Goal: Communication & Community: Answer question/provide support

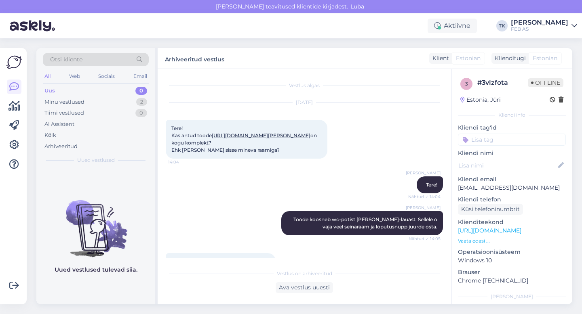
scroll to position [3015, 0]
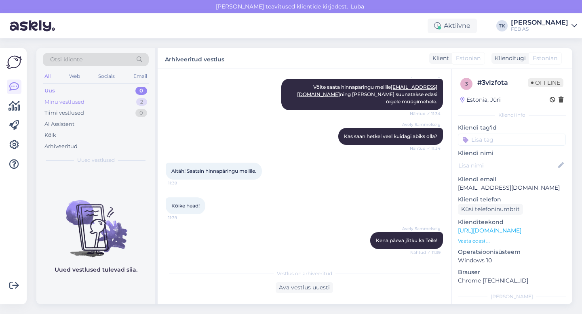
click at [78, 105] on div "Minu vestlused" at bounding box center [64, 102] width 40 height 8
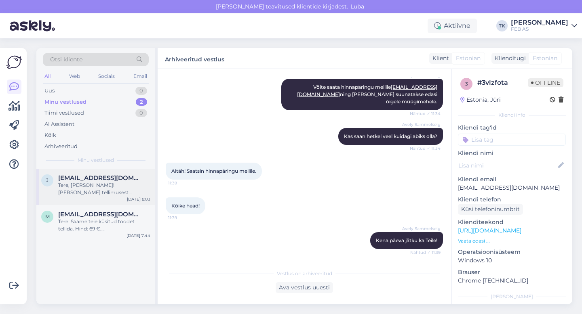
click at [89, 192] on div "Tere, [PERSON_NAME]! [PERSON_NAME] tellimusest eemaldada 5 termomootorit. Infor…" at bounding box center [104, 189] width 92 height 15
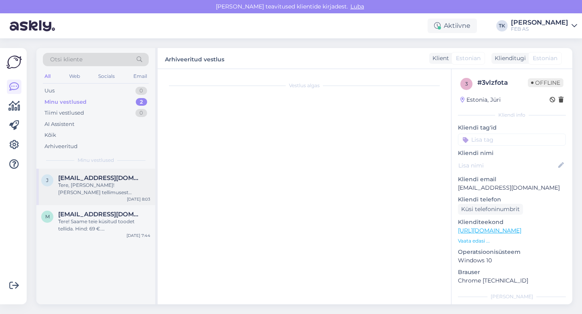
scroll to position [625, 0]
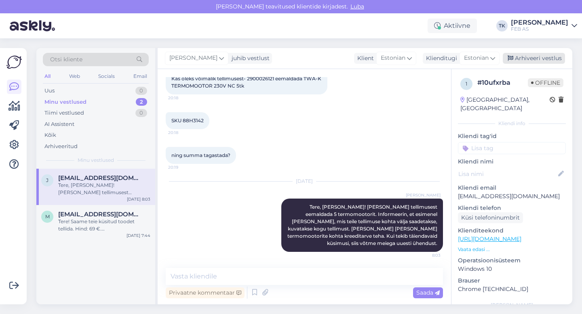
click at [536, 56] on div "Arhiveeri vestlus" at bounding box center [534, 58] width 62 height 11
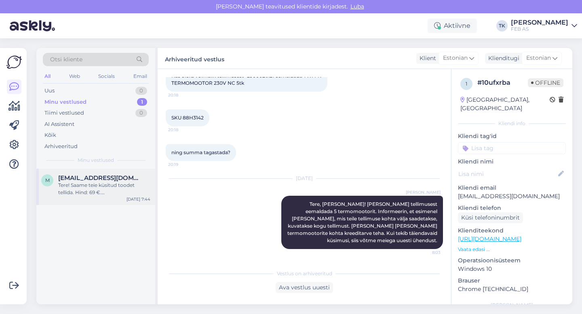
click at [82, 184] on div "Tere! Saame teie küsitud toodet tellida. Hind: 69 €. [GEOGRAPHIC_DATA] on kuski…" at bounding box center [104, 189] width 92 height 15
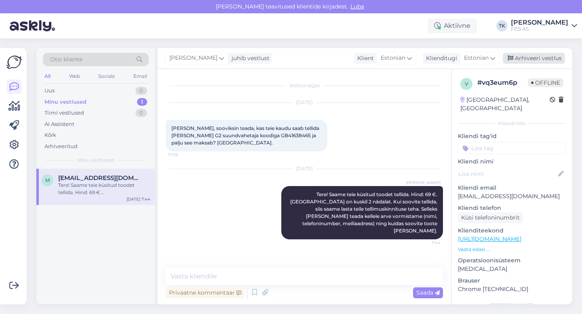
click at [547, 54] on div "Arhiveeri vestlus" at bounding box center [534, 58] width 62 height 11
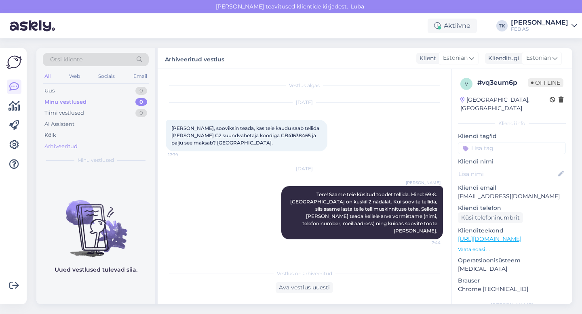
click at [65, 143] on div "Arhiveeritud" at bounding box center [60, 147] width 33 height 8
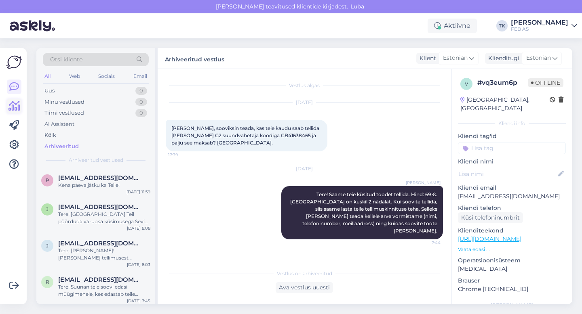
click at [14, 106] on icon at bounding box center [14, 106] width 12 height 10
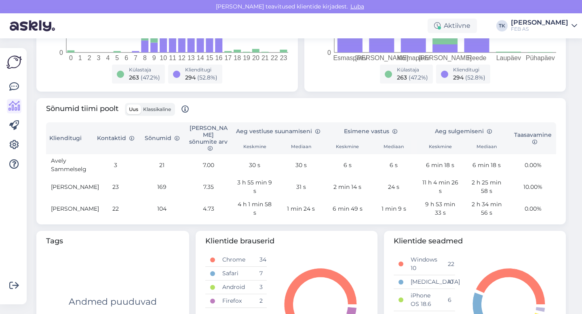
scroll to position [223, 0]
click at [161, 112] on label "Klassikaline" at bounding box center [157, 109] width 33 height 10
click at [141, 104] on input "Klassikaline" at bounding box center [141, 104] width 0 height 0
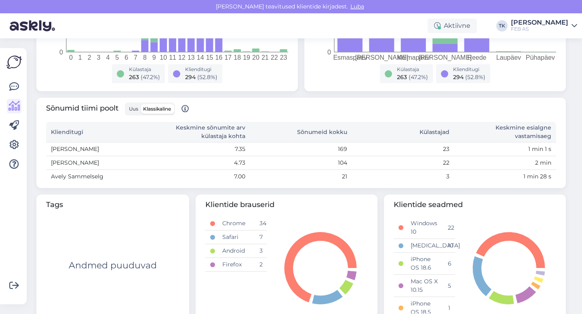
click at [134, 109] on span "Uus" at bounding box center [133, 109] width 9 height 6
click at [126, 104] on input "Uus" at bounding box center [126, 104] width 0 height 0
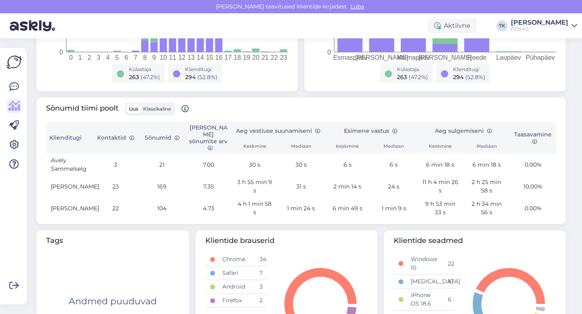
click at [173, 109] on label "Klassikaline" at bounding box center [157, 109] width 33 height 10
click at [141, 104] on input "Klassikaline" at bounding box center [141, 104] width 0 height 0
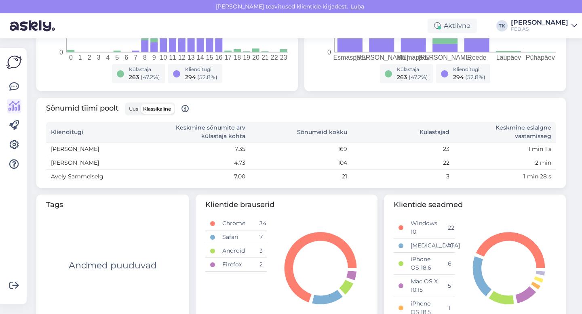
click at [135, 108] on span "Uus" at bounding box center [133, 109] width 9 height 6
click at [126, 104] on input "Uus" at bounding box center [126, 104] width 0 height 0
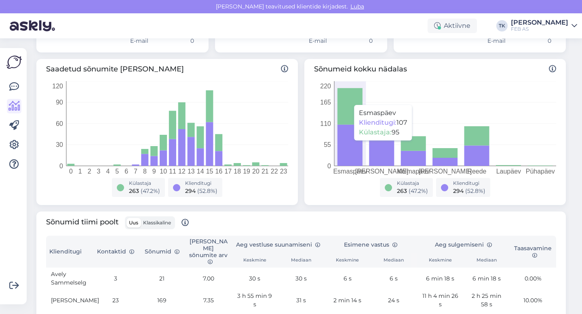
scroll to position [0, 0]
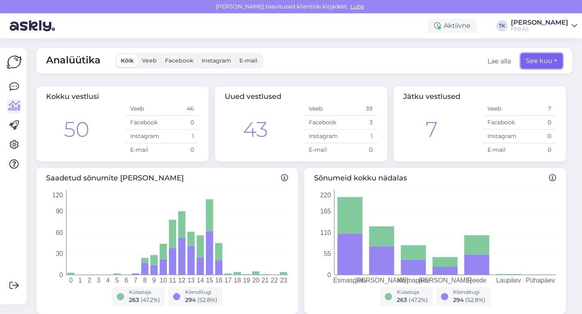
click at [541, 62] on button "See kuu" at bounding box center [541, 60] width 42 height 15
select select "8"
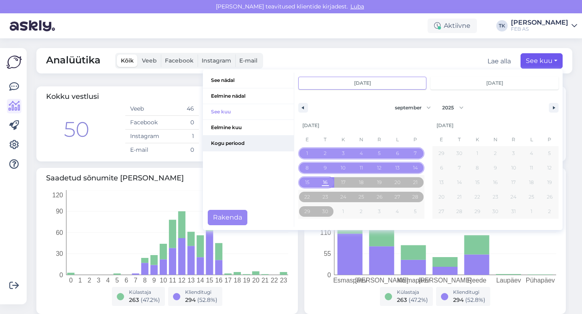
click at [238, 143] on span "Kogu periood" at bounding box center [248, 143] width 91 height 15
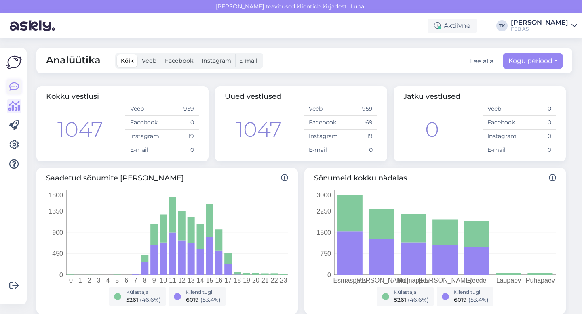
click at [13, 86] on icon at bounding box center [14, 87] width 10 height 10
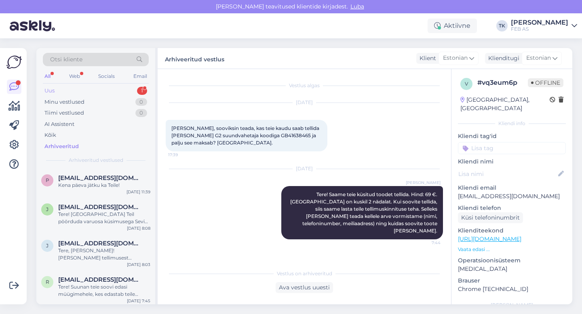
click at [95, 93] on div "Uus 1" at bounding box center [96, 90] width 106 height 11
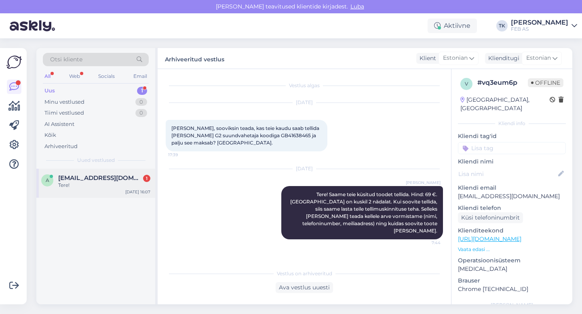
click at [76, 176] on span "[EMAIL_ADDRESS][DOMAIN_NAME]" at bounding box center [100, 178] width 84 height 7
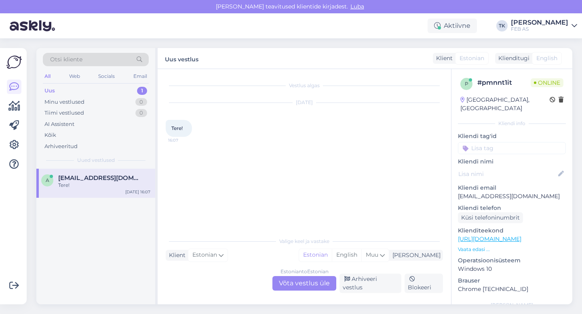
click at [297, 286] on div "Estonian to Estonian Võta vestlus üle" at bounding box center [304, 283] width 64 height 15
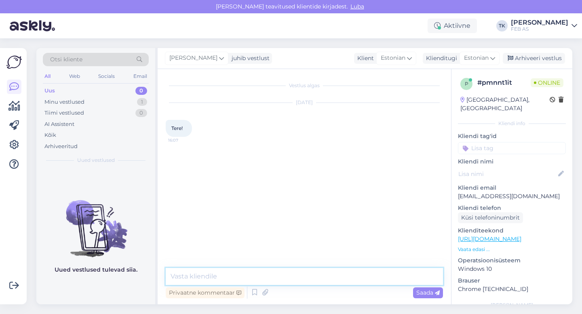
click at [251, 272] on textarea at bounding box center [304, 276] width 277 height 17
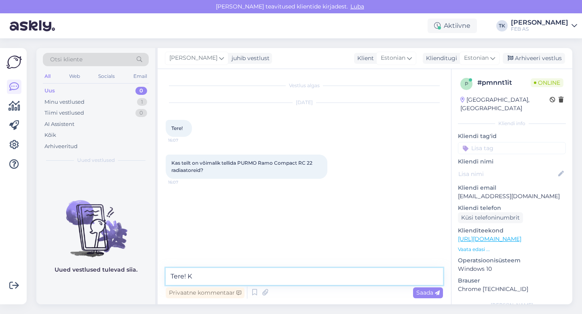
type textarea "Tere!"
type textarea "Kohe vaatan"
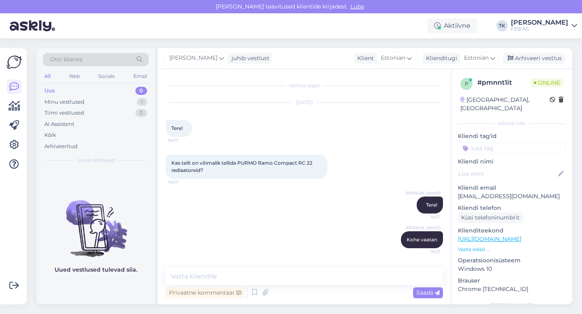
click at [520, 236] on link "[URL][DOMAIN_NAME]" at bounding box center [489, 239] width 63 height 7
click at [277, 278] on textarea at bounding box center [304, 276] width 277 height 17
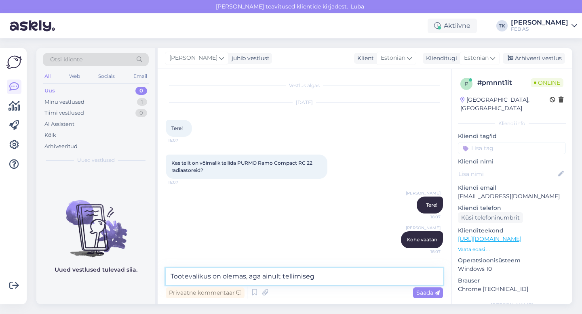
type textarea "Tootevalikus on olemas, aga ainult tellimisega"
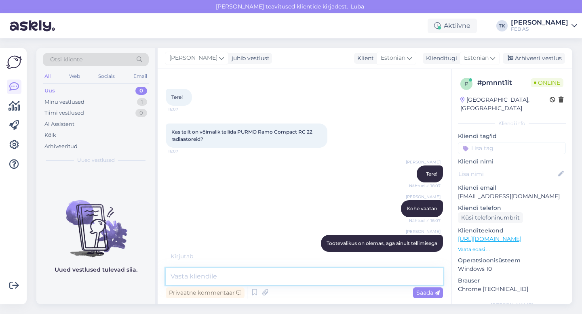
scroll to position [66, 0]
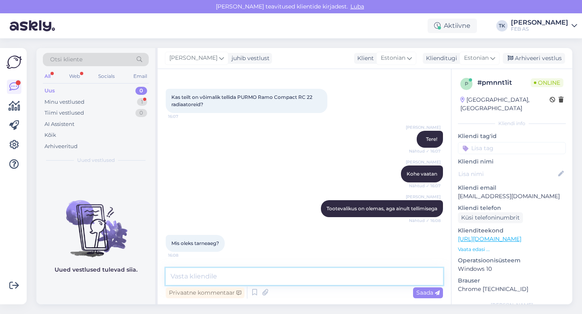
click at [277, 278] on textarea at bounding box center [304, 276] width 277 height 17
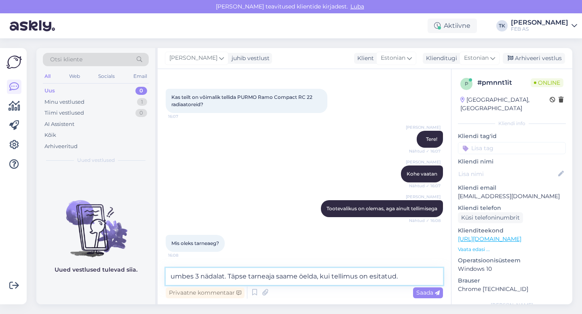
click at [174, 276] on textarea "umbes 3 nädalat. Täpse tarneaja saame öelda, kui tellimus on esitatud." at bounding box center [304, 276] width 277 height 17
type textarea "Umbes 3 nädalat. Täpse tarneaja saame öelda, kui tellimus on esitatud."
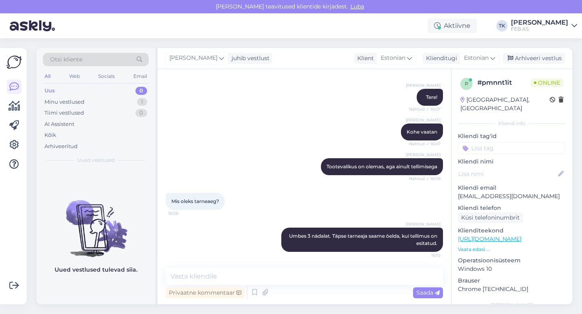
click at [255, 183] on div "Triinu [PERSON_NAME] Tootevalikus on olemas, aga ainult tellimisega Nähtud ✓ 16…" at bounding box center [304, 166] width 277 height 35
click at [199, 278] on textarea at bounding box center [304, 276] width 277 height 17
type textarea "m"
click at [225, 218] on div "Mis oleks tarneaeg? 16:08" at bounding box center [304, 201] width 277 height 35
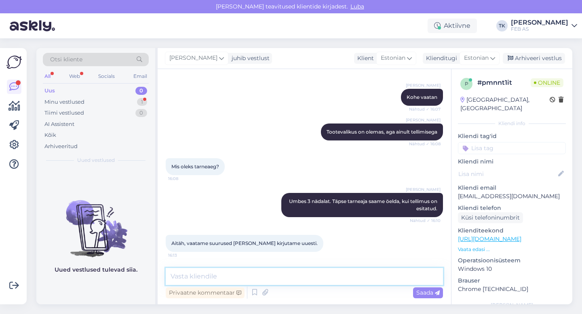
click at [238, 274] on textarea at bounding box center [304, 276] width 277 height 17
type textarea "selge"
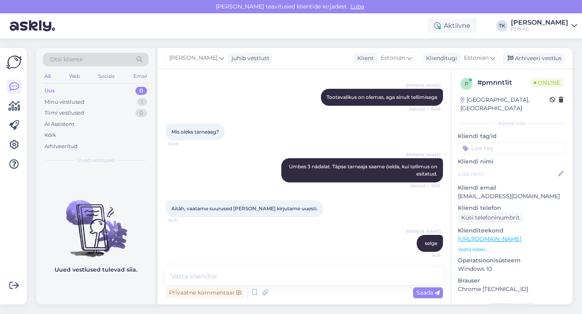
click at [302, 234] on div "[PERSON_NAME] 16:15" at bounding box center [304, 243] width 277 height 35
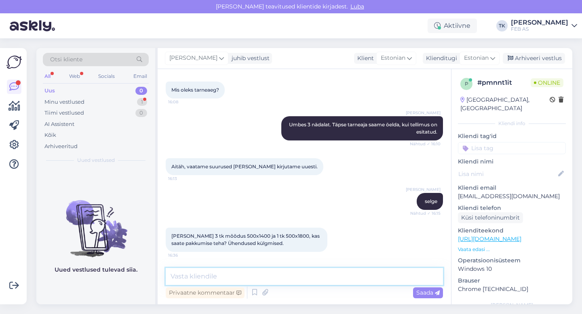
click at [210, 278] on textarea at bounding box center [304, 276] width 277 height 17
type textarea "saame pakkumise teha. Kas eraiskule või firmale?"
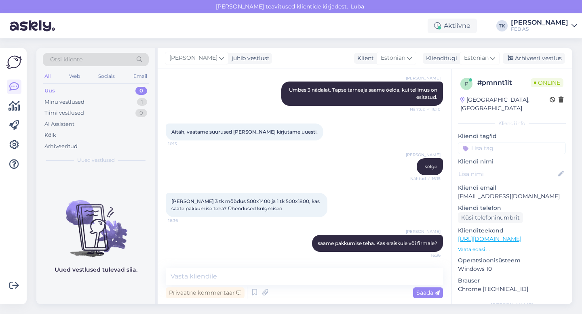
click at [219, 238] on div "Triinu [PERSON_NAME] [PERSON_NAME] pakkumise teha. Kas eraiskule või firmale? 1…" at bounding box center [304, 243] width 277 height 35
click at [478, 236] on link "[URL][DOMAIN_NAME]" at bounding box center [489, 239] width 63 height 7
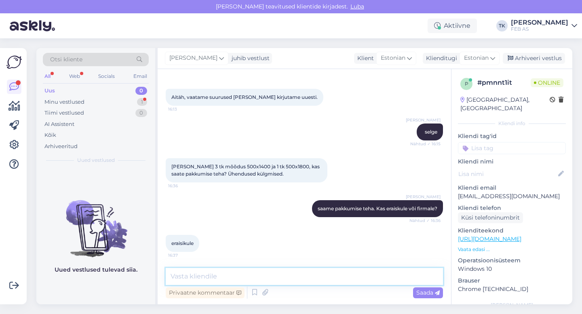
click at [193, 280] on textarea at bounding box center [304, 276] width 277 height 17
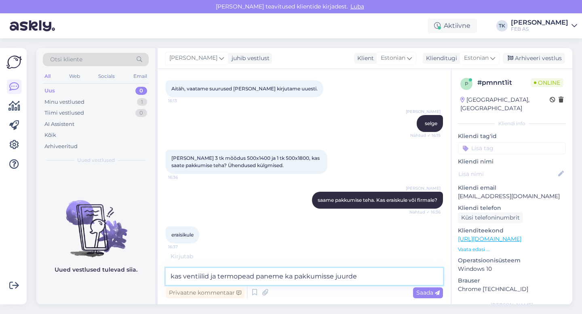
type textarea "kas ventiilid ja termopead paneme ka pakkumisse juurde?"
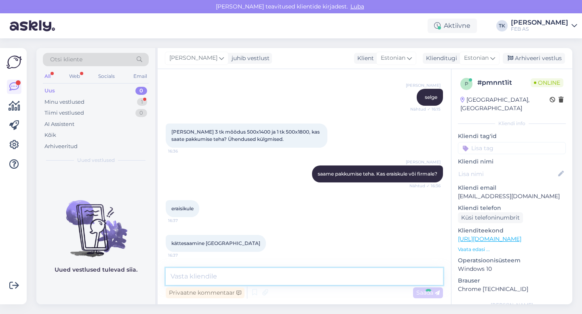
scroll to position [358, 0]
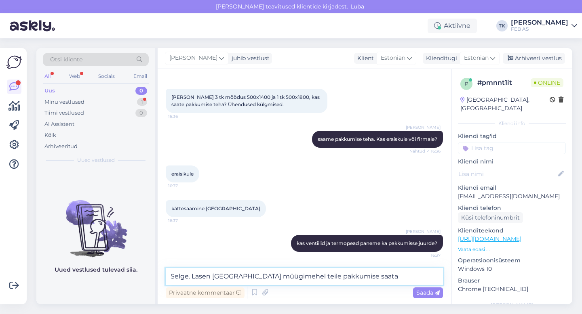
type textarea "Selge. Lasen [GEOGRAPHIC_DATA] müügimehel teile pakkumise saata."
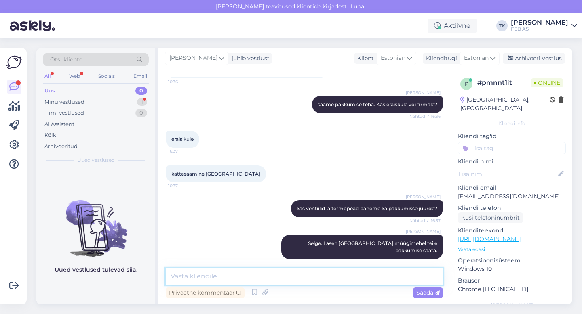
click at [242, 276] on textarea at bounding box center [304, 276] width 277 height 17
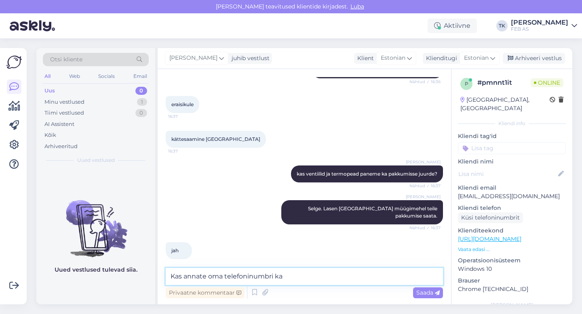
type textarea "Kas annate oma telefoninumbri ka?"
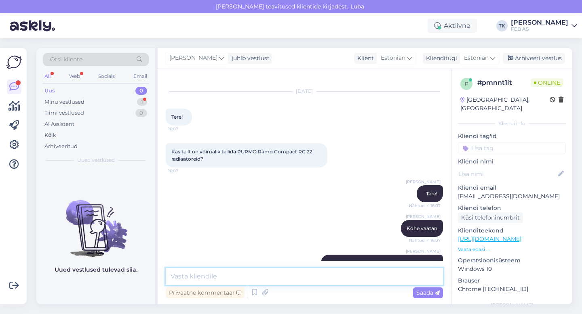
scroll to position [11, 0]
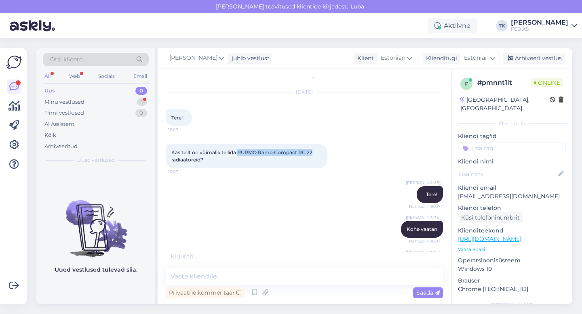
drag, startPoint x: 239, startPoint y: 153, endPoint x: 314, endPoint y: 153, distance: 74.3
click at [314, 153] on span "Kas teilt on võimalik tellida PURMO Ramo Compact RC 22 radiaatoreid?" at bounding box center [242, 155] width 142 height 13
copy span "PURMO Ramo Compact RC 22"
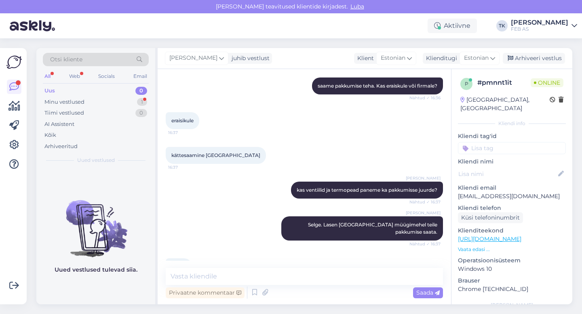
scroll to position [532, 0]
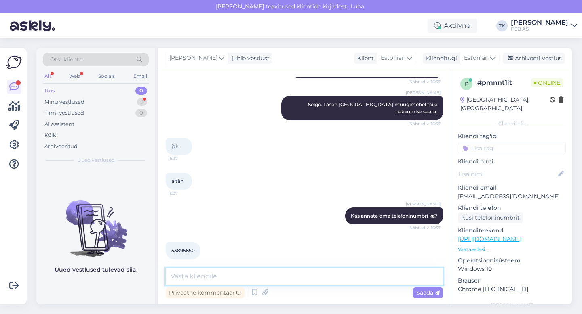
click at [213, 278] on textarea at bounding box center [304, 276] width 277 height 17
type textarea "ja nimi?"
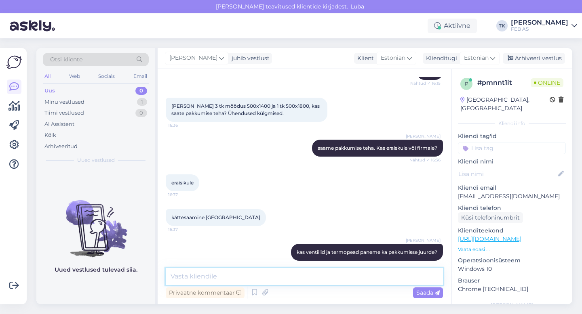
scroll to position [345, 0]
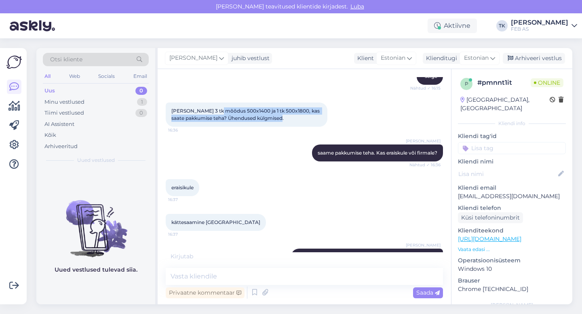
drag, startPoint x: 212, startPoint y: 111, endPoint x: 266, endPoint y: 120, distance: 55.3
click at [271, 120] on span "[PERSON_NAME] 3 tk mõõdus 500x1400 ja 1 tk 500x1800, kas saate pakkumise teha? …" at bounding box center [245, 114] width 149 height 13
drag, startPoint x: 202, startPoint y: 112, endPoint x: 279, endPoint y: 121, distance: 77.8
click at [279, 121] on div "[PERSON_NAME] 3 tk mõõdus 500x1400 ja 1 tk 500x1800, kas saate pakkumise teha? …" at bounding box center [247, 115] width 162 height 24
copy span "3 tk mõõdus 500x1400 ja 1 tk 500x1800, kas saate pakkumise teha? Ühendused külg…"
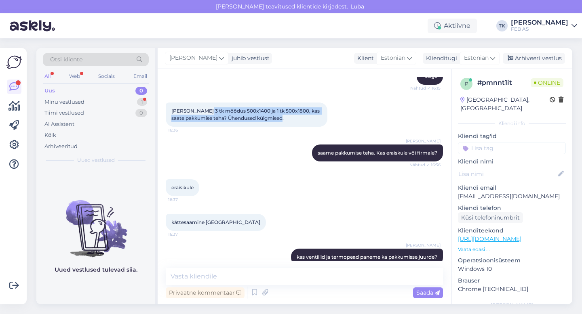
scroll to position [602, 0]
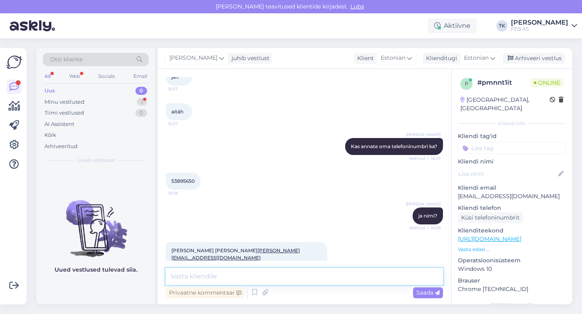
click at [197, 275] on textarea at bounding box center [304, 276] width 277 height 17
type textarea "Selge. [PERSON_NAME] müügimehele info edasi. Ta saadab ei"
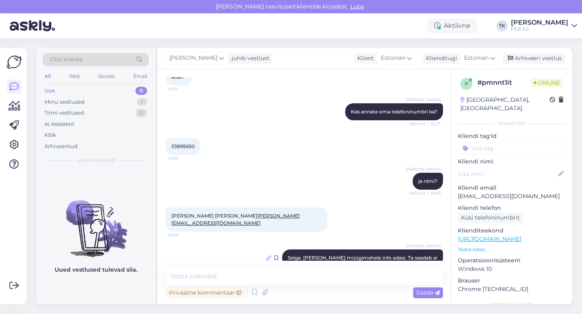
click at [271, 256] on icon at bounding box center [268, 258] width 5 height 5
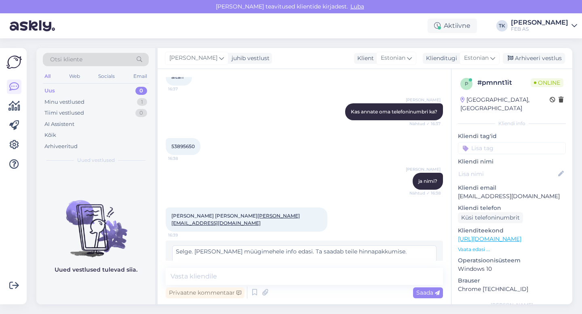
type textarea "Selge. [PERSON_NAME] müügimehele info edasi. Ta saadab teile hinnapakkumise."
click at [425, 270] on div "Muuda" at bounding box center [419, 275] width 35 height 11
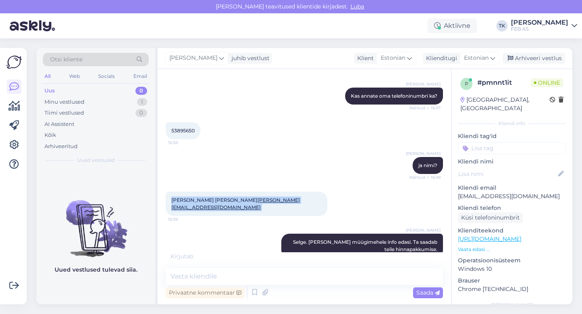
drag, startPoint x: 169, startPoint y: 194, endPoint x: 251, endPoint y: 192, distance: 81.6
click at [251, 192] on div "[PERSON_NAME] [PERSON_NAME] [PERSON_NAME][EMAIL_ADDRESS][DOMAIN_NAME] 16:39" at bounding box center [247, 204] width 162 height 24
copy div "[PERSON_NAME] [PERSON_NAME] [PERSON_NAME][EMAIL_ADDRESS][DOMAIN_NAME] 16:39"
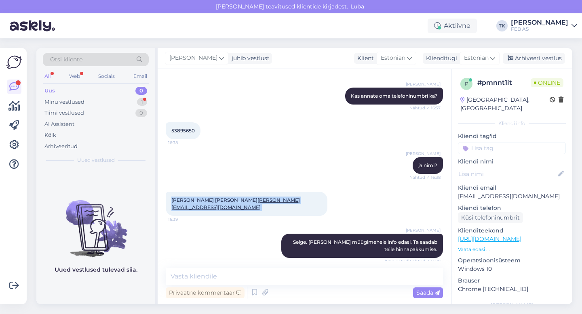
scroll to position [678, 0]
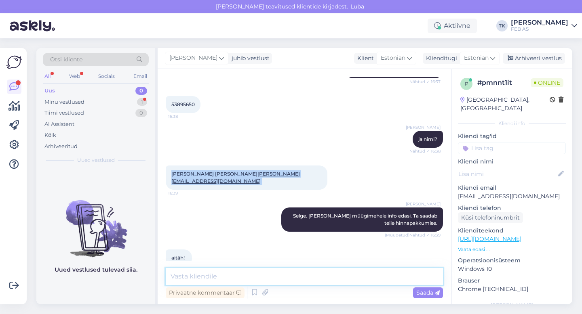
click at [203, 276] on textarea at bounding box center [304, 276] width 277 height 17
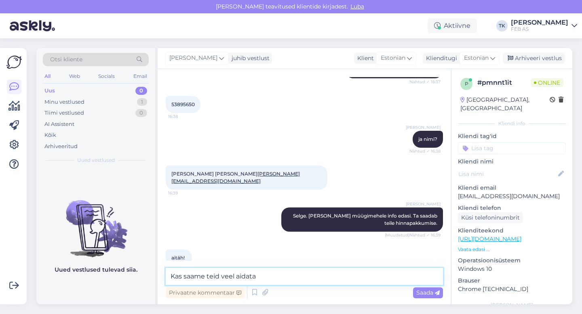
type textarea "Kas saame teid veel aidata?"
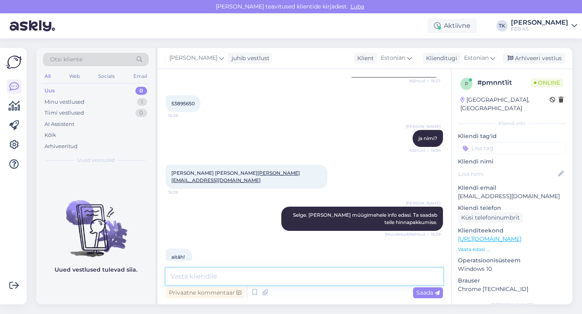
scroll to position [661, 0]
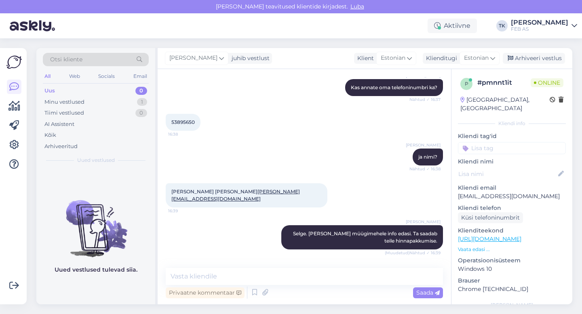
click at [187, 119] on span "53895650" at bounding box center [182, 122] width 23 height 6
copy div "53895650 16:38"
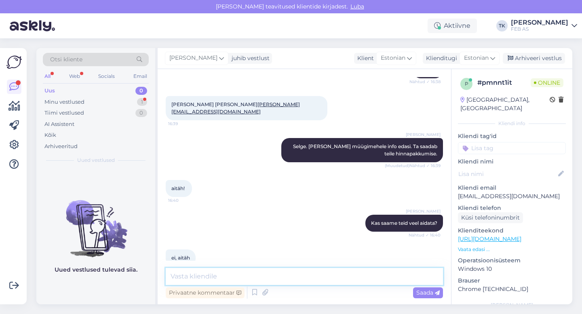
click at [196, 269] on textarea at bounding box center [304, 276] width 277 height 17
type textarea "s"
type textarea "Sellisel juhul soovime teile kena õhtut!"
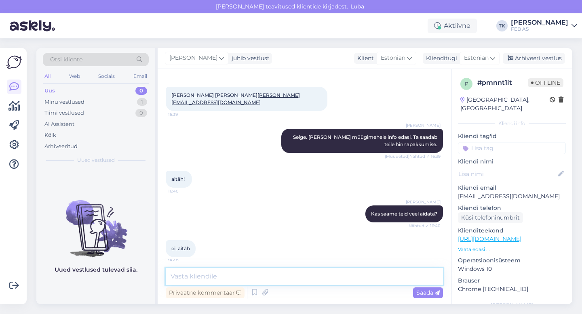
scroll to position [783, 0]
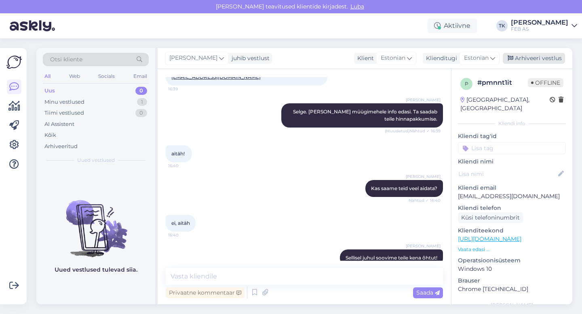
click at [540, 55] on div "Arhiveeri vestlus" at bounding box center [534, 58] width 62 height 11
